Goal: Navigation & Orientation: Find specific page/section

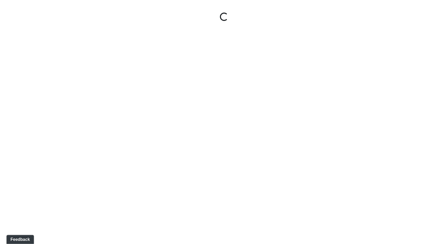
select select "jSbzXF9d96j3rUUmxPYLxy"
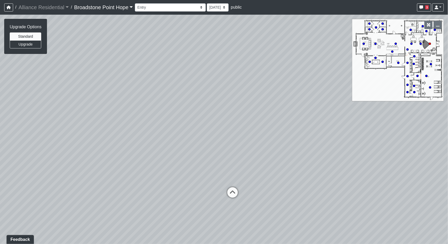
click at [98, 11] on link "Broadstone Point Hope" at bounding box center [103, 7] width 59 height 10
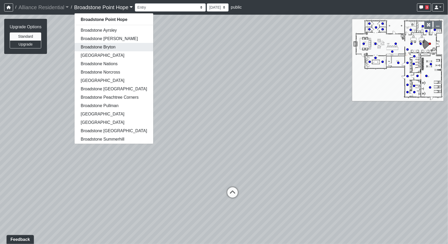
click at [105, 46] on link "Broadstone Bryton" at bounding box center [113, 47] width 79 height 8
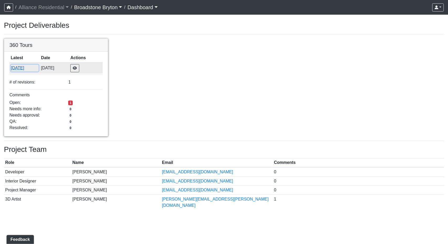
click at [29, 69] on button "[DATE]" at bounding box center [25, 68] width 28 height 7
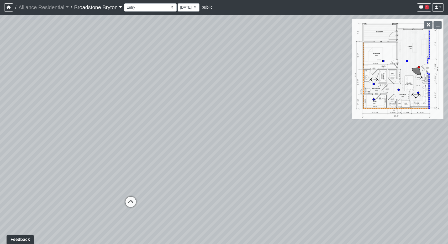
click at [120, 6] on link "Broadstone Bryton" at bounding box center [98, 7] width 48 height 10
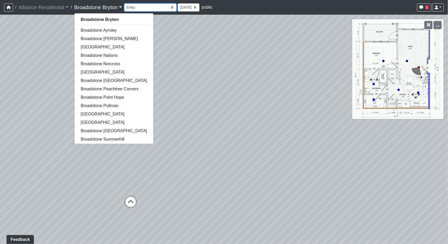
click at [161, 9] on select "Booth Seatings Corridor Entry Counters Entry Game Room 1 Game Room 2 Game Room …" at bounding box center [150, 7] width 52 height 8
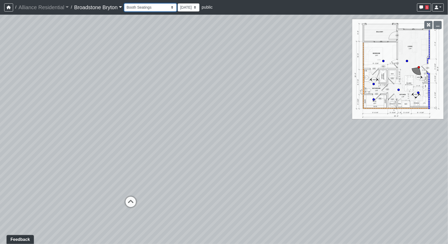
click at [126, 3] on select "Booth Seatings Corridor Entry Counters Entry Game Room 1 Game Room 2 Game Room …" at bounding box center [150, 7] width 52 height 8
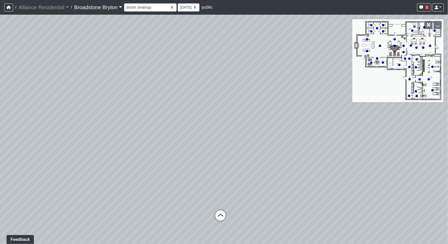
drag, startPoint x: 93, startPoint y: 146, endPoint x: 94, endPoint y: 131, distance: 15.7
click at [94, 131] on div "Loading... Kitchen Loading... Living Room Loading... Corridor Entry Loading... …" at bounding box center [224, 130] width 448 height 230
drag, startPoint x: 286, startPoint y: 183, endPoint x: 91, endPoint y: 174, distance: 194.9
click at [86, 174] on div "Loading... Kitchen Loading... Living Room Loading... Corridor Entry Loading... …" at bounding box center [224, 130] width 448 height 230
click at [338, 199] on icon at bounding box center [336, 202] width 16 height 16
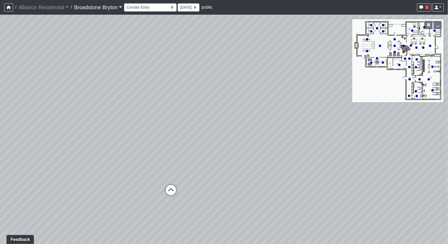
drag, startPoint x: 150, startPoint y: 134, endPoint x: 357, endPoint y: 116, distance: 207.7
click at [359, 116] on div "Loading... Kitchen Loading... Living Room Loading... Corridor Entry Loading... …" at bounding box center [224, 130] width 448 height 230
drag, startPoint x: 109, startPoint y: 125, endPoint x: 409, endPoint y: 138, distance: 300.6
click at [409, 138] on div "Loading... Kitchen Loading... Living Room Loading... Corridor Entry Loading... …" at bounding box center [224, 130] width 448 height 230
drag, startPoint x: 252, startPoint y: 96, endPoint x: 22, endPoint y: 125, distance: 231.9
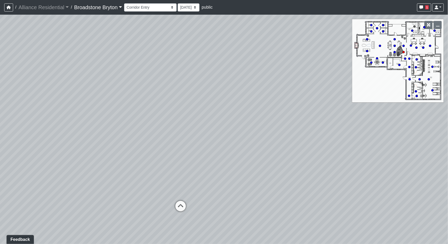
click at [22, 125] on div "Loading... Kitchen Loading... Living Room Loading... Corridor Entry Loading... …" at bounding box center [224, 130] width 448 height 230
drag, startPoint x: 286, startPoint y: 154, endPoint x: 47, endPoint y: 116, distance: 241.4
click at [47, 116] on div "Loading... Kitchen Loading... Living Room Loading... Corridor Entry Loading... …" at bounding box center [224, 130] width 448 height 230
click at [109, 217] on icon at bounding box center [106, 225] width 16 height 16
drag, startPoint x: 186, startPoint y: 136, endPoint x: 0, endPoint y: 134, distance: 186.5
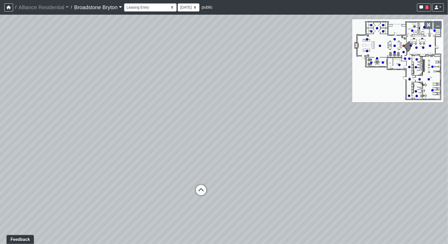
click at [0, 134] on div "Loading... Kitchen Loading... Living Room Loading... Corridor Entry Loading... …" at bounding box center [224, 130] width 448 height 230
click at [171, 189] on div "Loading... Kitchen Loading... Living Room Loading... Corridor Entry Loading... …" at bounding box center [224, 130] width 448 height 230
click at [183, 187] on icon at bounding box center [185, 193] width 16 height 16
click at [231, 200] on icon at bounding box center [235, 207] width 16 height 16
click at [183, 192] on icon at bounding box center [188, 199] width 16 height 16
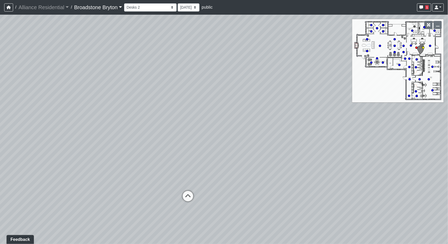
select select "k93cfCqCP1q2UK4EKrrTfK"
drag, startPoint x: 70, startPoint y: 103, endPoint x: 391, endPoint y: 123, distance: 322.2
click at [360, 118] on div "Loading... Kitchen Loading... Living Room Loading... Corridor Entry Loading... …" at bounding box center [224, 130] width 448 height 230
drag, startPoint x: 180, startPoint y: 117, endPoint x: 50, endPoint y: 94, distance: 132.3
click at [50, 94] on div "Loading... Kitchen Loading... Living Room Loading... Corridor Entry Loading... …" at bounding box center [224, 130] width 448 height 230
